Goal: Task Accomplishment & Management: Complete application form

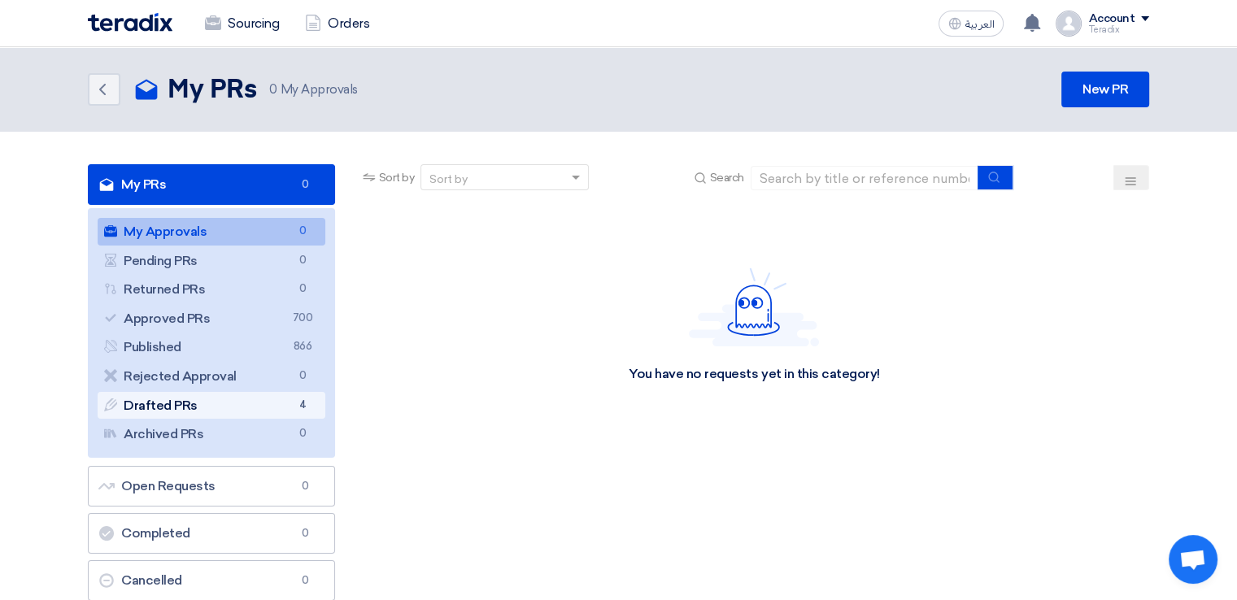
click at [310, 397] on span "4" at bounding box center [303, 405] width 20 height 17
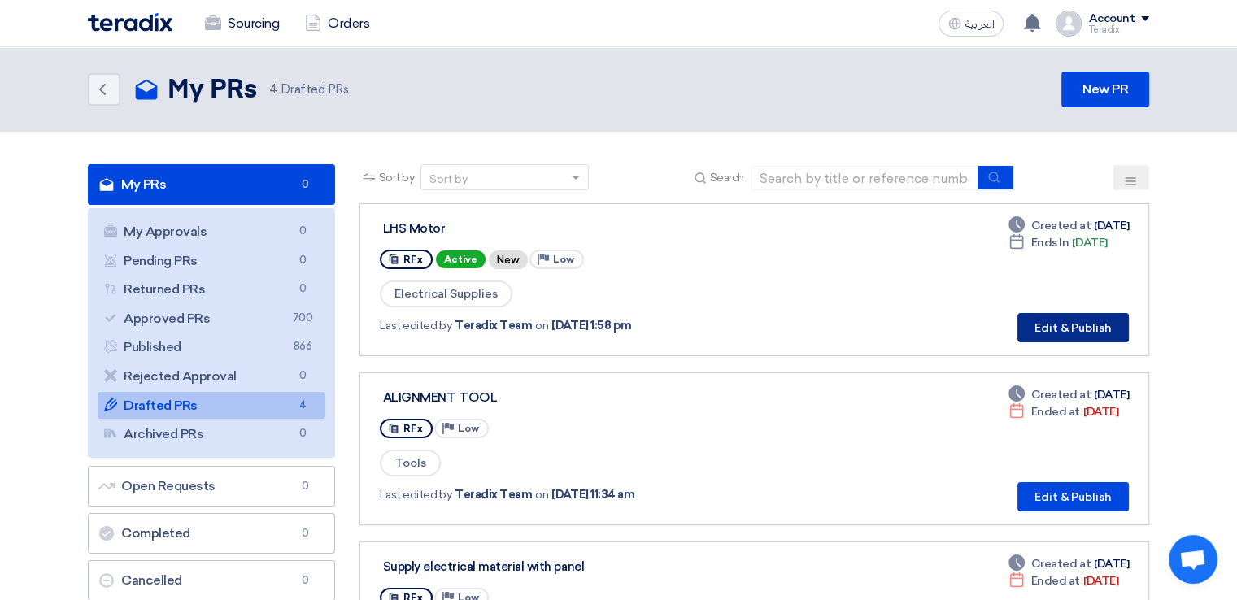
click at [1065, 329] on button "Edit & Publish" at bounding box center [1072, 327] width 111 height 29
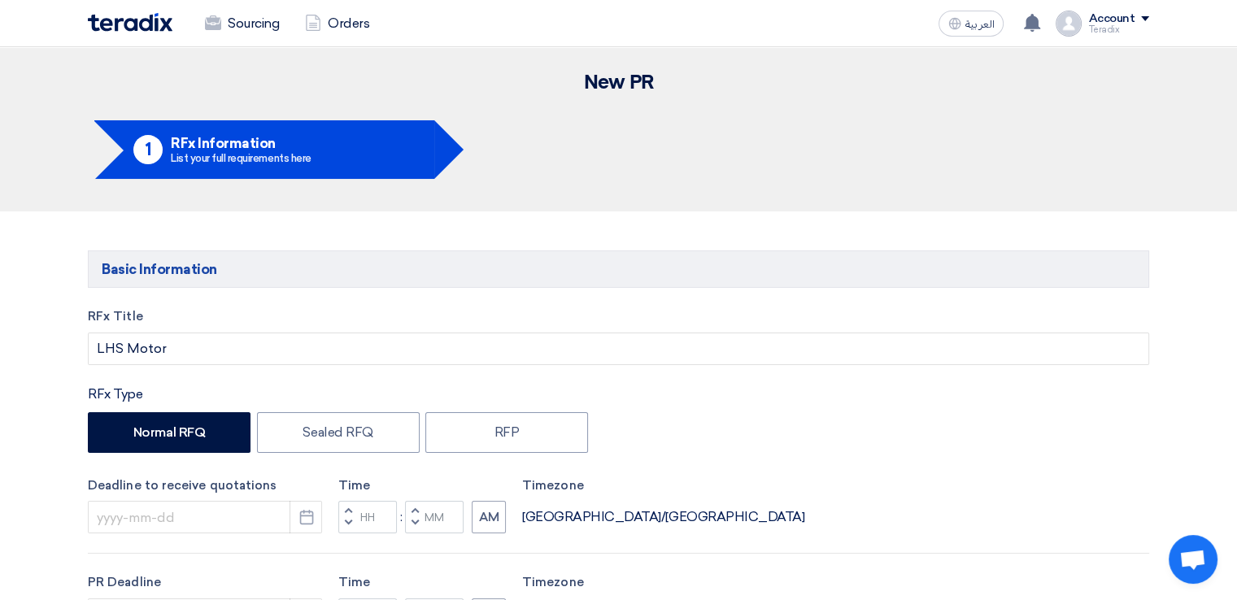
type input "[DATE]"
type input "11"
type input "59"
type input "[DATE]"
type input "11"
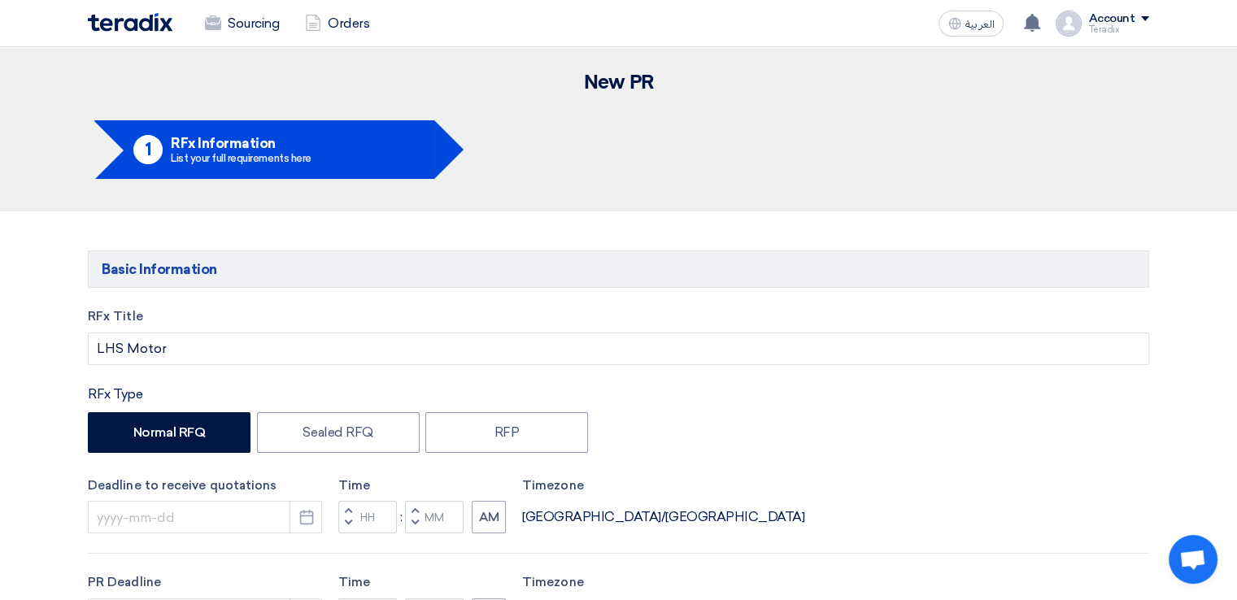
type input "59"
type input "[DATE]"
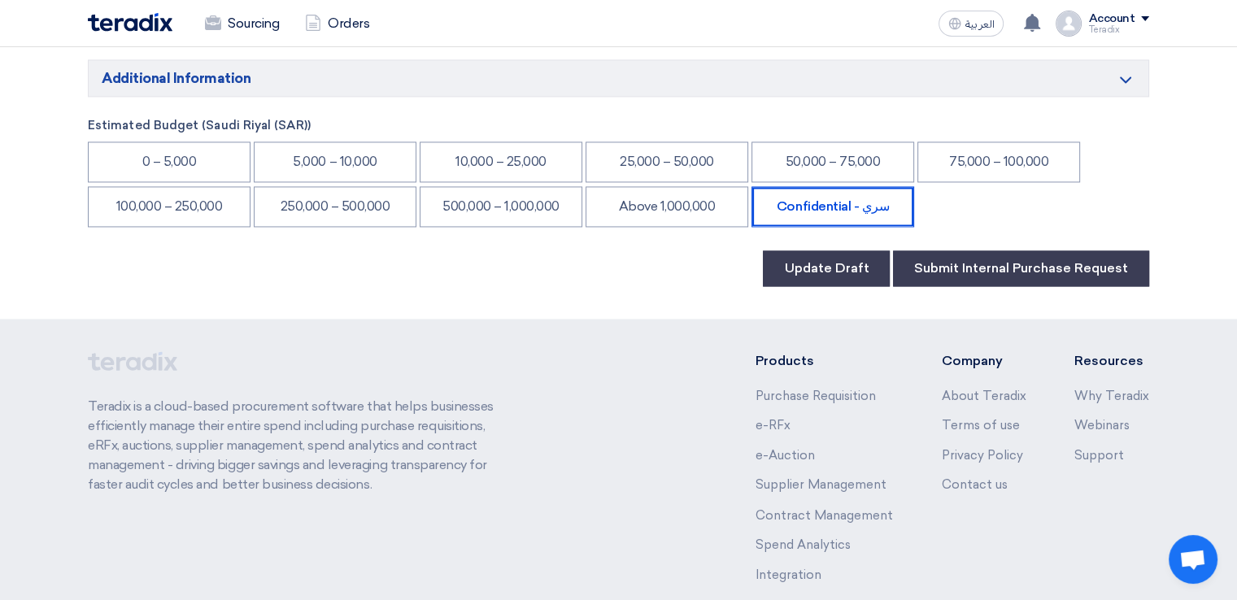
scroll to position [2578, 0]
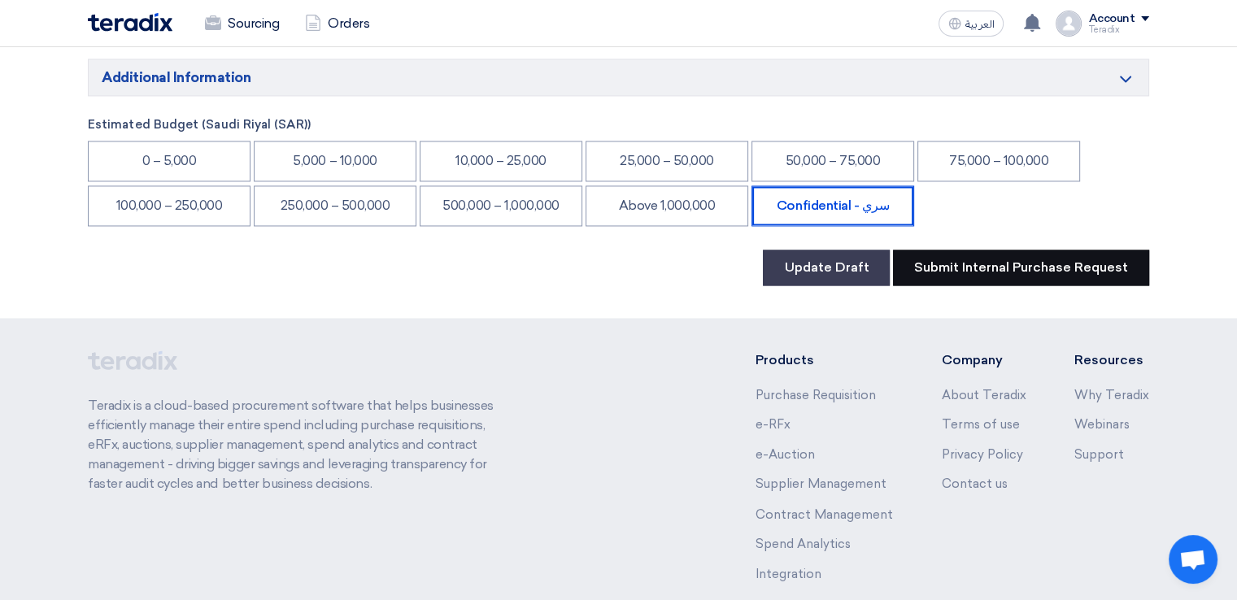
click at [1021, 250] on button "Submit Internal Purchase Request" at bounding box center [1021, 268] width 256 height 36
